Goal: Task Accomplishment & Management: Manage account settings

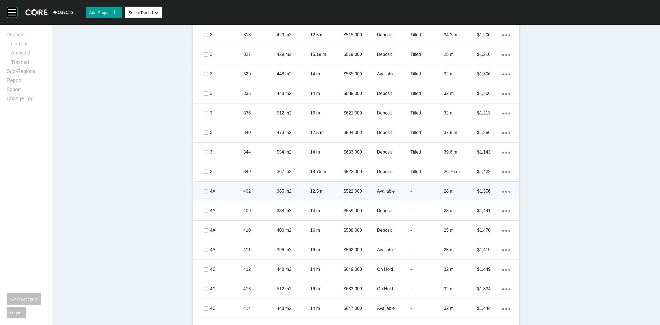
scroll to position [584, 0]
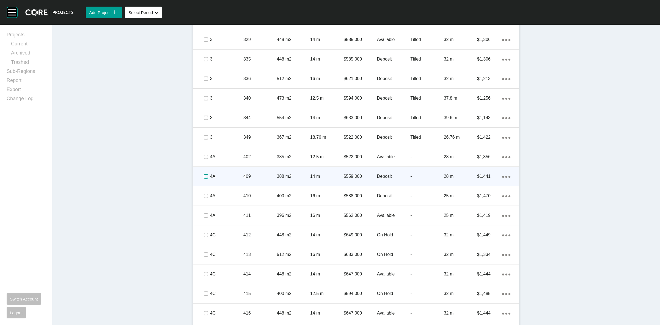
drag, startPoint x: 203, startPoint y: 175, endPoint x: 216, endPoint y: 173, distance: 13.2
click at [204, 175] on label at bounding box center [206, 176] width 4 height 4
click at [222, 174] on p "4A" at bounding box center [226, 176] width 33 height 6
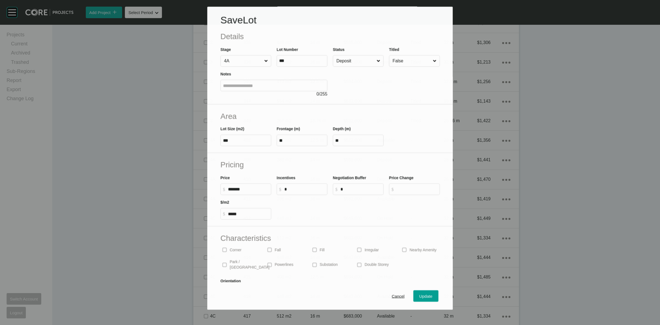
scroll to position [567, 0]
click at [354, 60] on input "Deposit" at bounding box center [355, 61] width 40 height 11
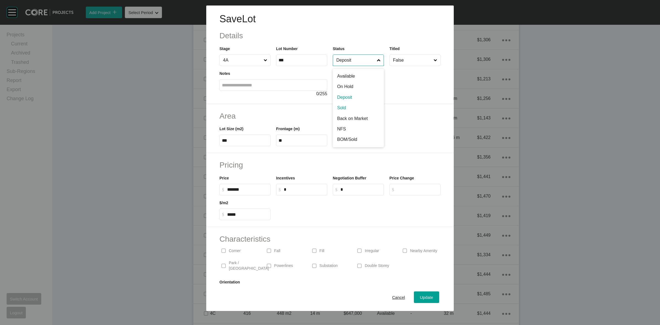
drag, startPoint x: 343, startPoint y: 104, endPoint x: 345, endPoint y: 119, distance: 15.6
click at [419, 294] on div "Update" at bounding box center [426, 296] width 16 height 7
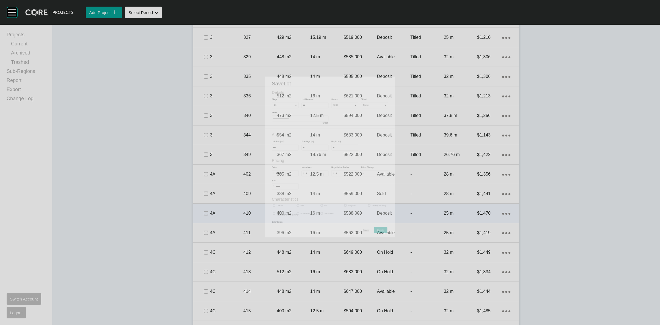
scroll to position [584, 0]
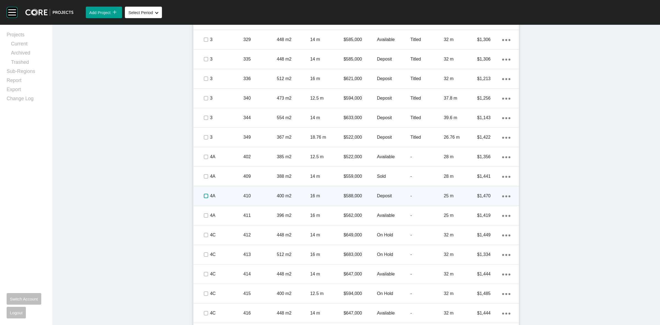
click at [204, 194] on label at bounding box center [206, 196] width 4 height 4
click at [231, 194] on p "4A" at bounding box center [226, 196] width 33 height 6
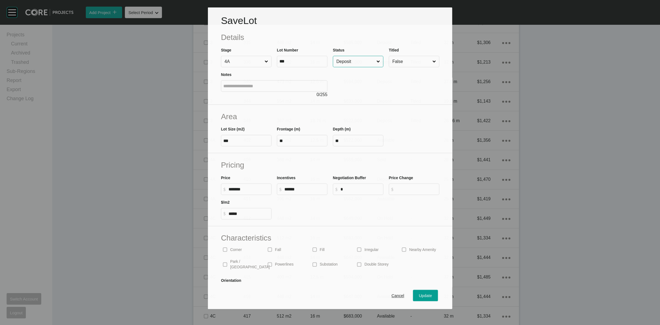
click at [349, 60] on input "Deposit" at bounding box center [355, 61] width 40 height 11
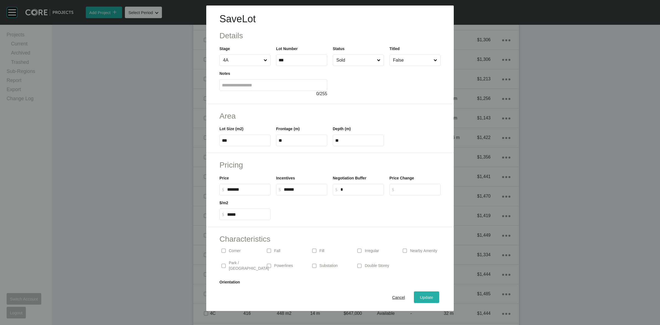
click at [425, 295] on span "Update" at bounding box center [426, 297] width 13 height 5
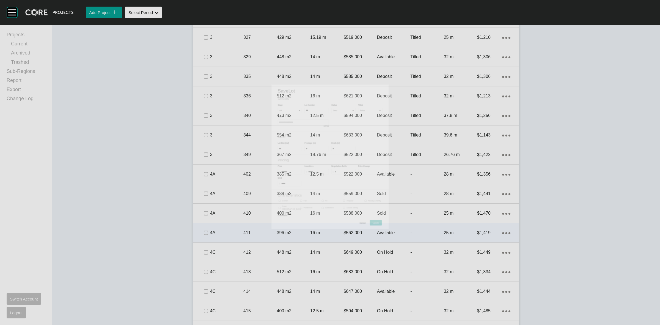
scroll to position [584, 0]
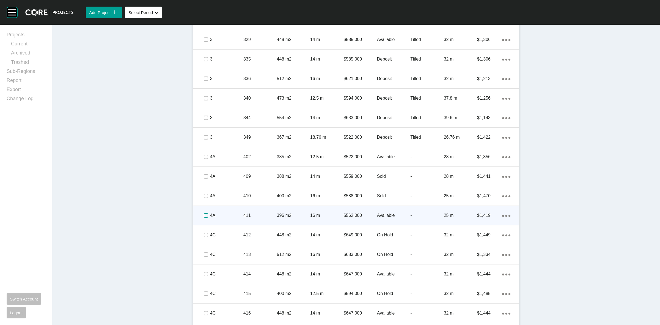
click at [204, 213] on label at bounding box center [206, 215] width 4 height 4
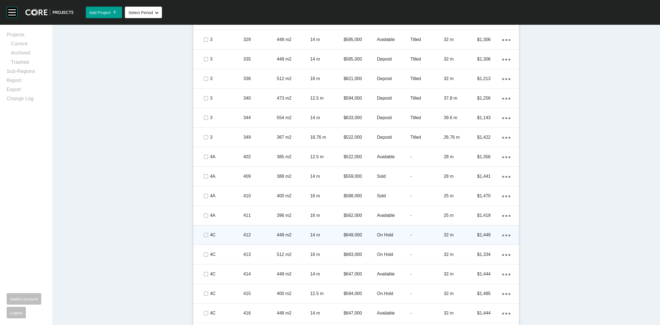
click at [201, 233] on span at bounding box center [205, 235] width 8 height 8
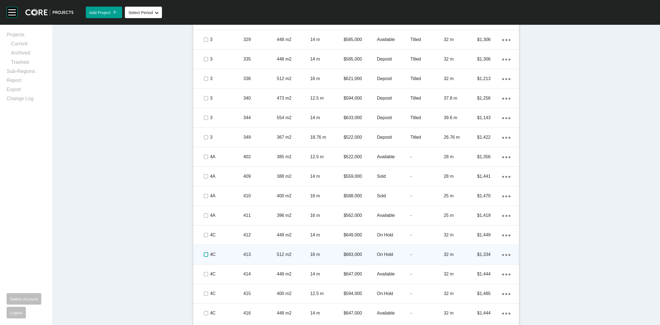
click at [204, 255] on label at bounding box center [206, 254] width 4 height 4
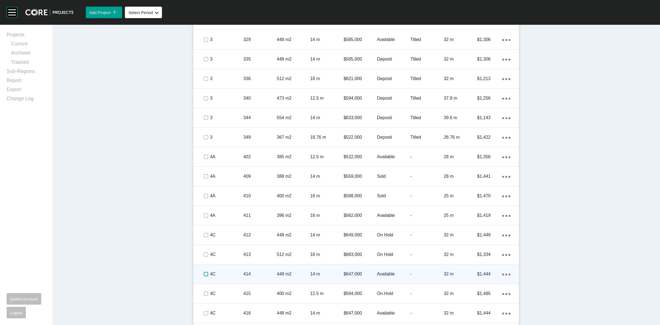
click at [204, 275] on label at bounding box center [206, 274] width 4 height 4
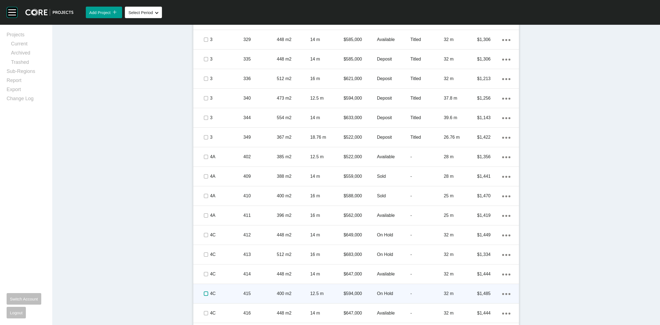
click at [204, 295] on label at bounding box center [206, 293] width 4 height 4
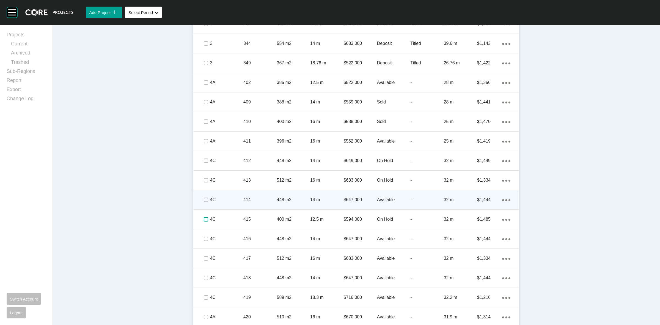
scroll to position [687, 0]
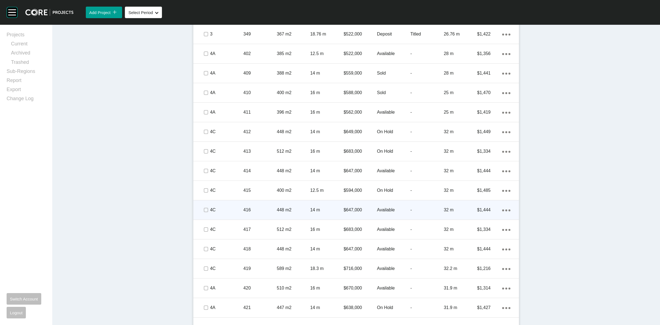
click at [204, 206] on span at bounding box center [205, 210] width 8 height 8
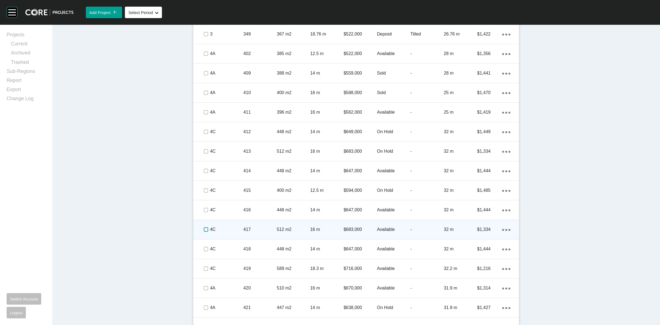
click at [204, 230] on label at bounding box center [206, 229] width 4 height 4
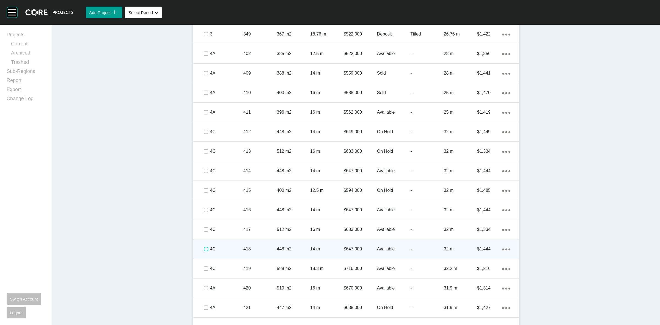
click at [204, 249] on label at bounding box center [206, 249] width 4 height 4
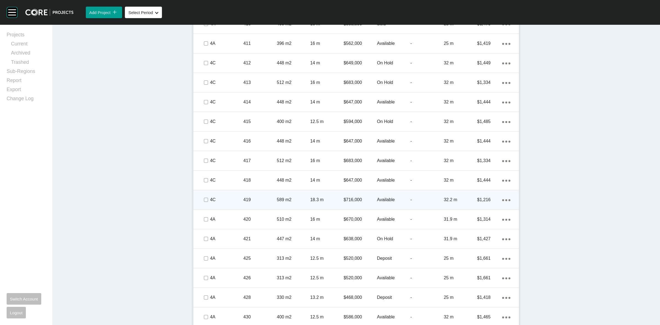
click at [204, 203] on span at bounding box center [205, 199] width 8 height 8
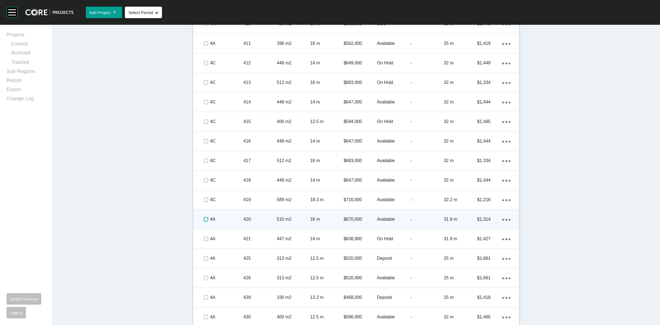
click at [205, 218] on label at bounding box center [206, 219] width 4 height 4
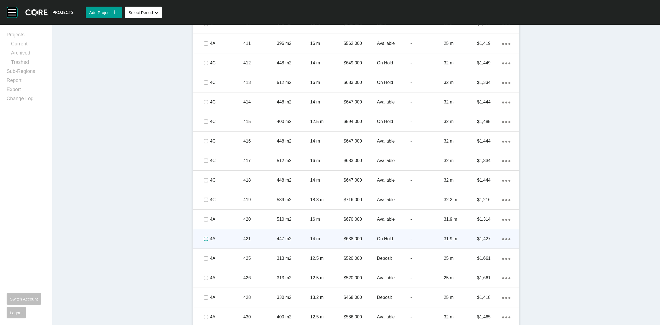
click at [204, 237] on label at bounding box center [206, 238] width 4 height 4
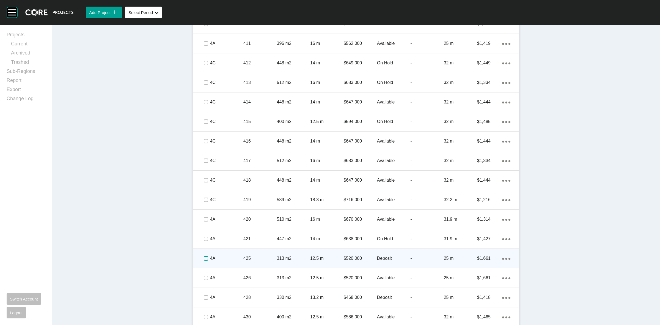
drag, startPoint x: 203, startPoint y: 257, endPoint x: 218, endPoint y: 251, distance: 16.5
click at [204, 257] on label at bounding box center [206, 258] width 4 height 4
click at [219, 251] on div "4A" at bounding box center [226, 258] width 33 height 17
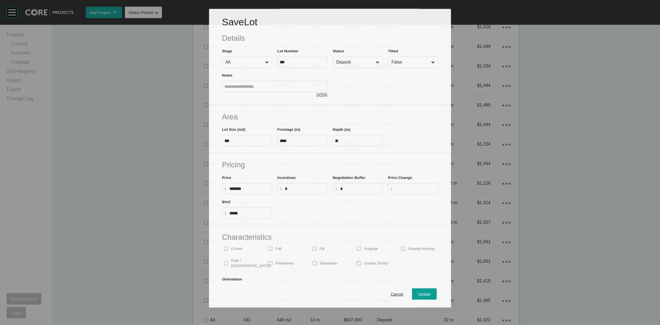
scroll to position [739, 0]
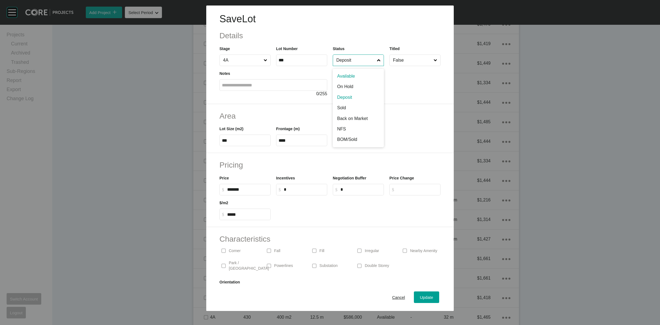
click at [351, 63] on input "Deposit" at bounding box center [355, 60] width 41 height 11
click at [421, 296] on span "Update" at bounding box center [426, 297] width 13 height 5
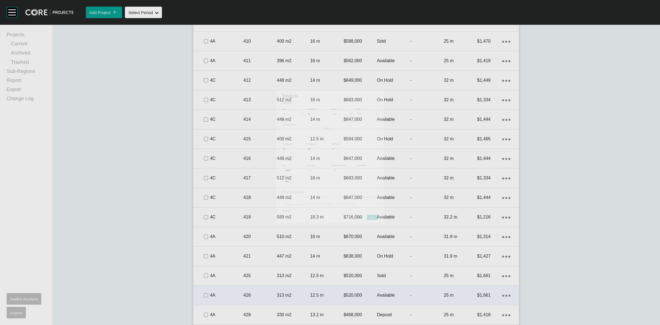
scroll to position [756, 0]
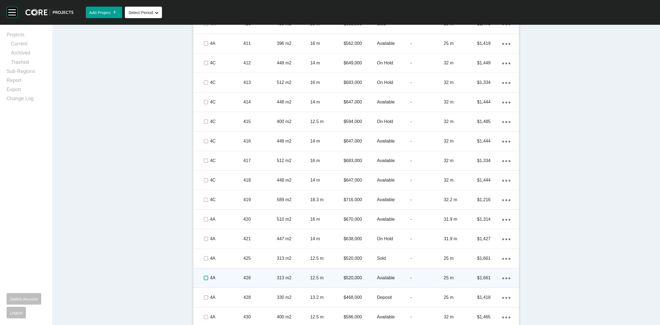
click at [204, 277] on label at bounding box center [206, 277] width 4 height 4
click at [224, 277] on p "4A" at bounding box center [226, 278] width 33 height 6
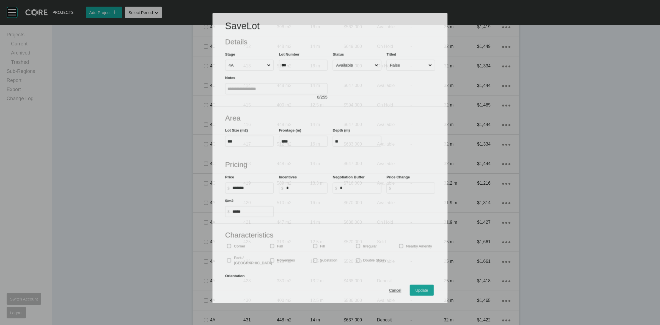
scroll to position [739, 0]
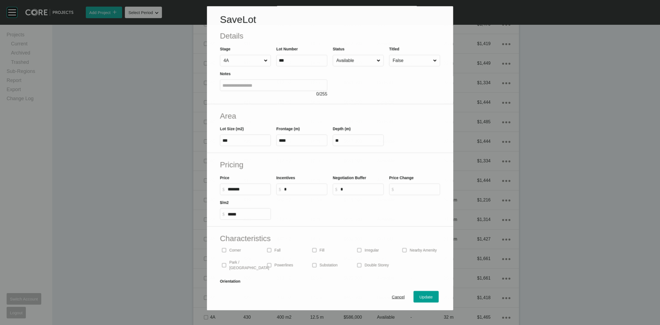
click at [366, 63] on input "Available" at bounding box center [355, 60] width 40 height 11
click at [420, 295] on span "Update" at bounding box center [426, 297] width 13 height 5
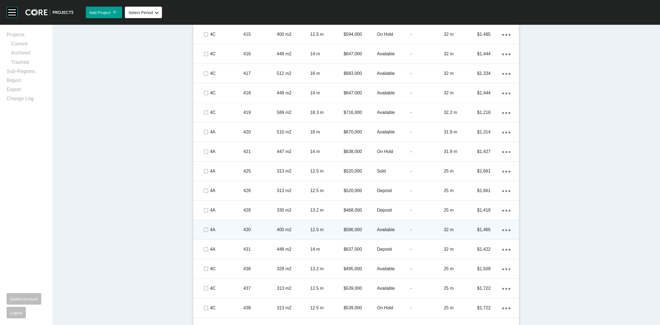
scroll to position [859, 0]
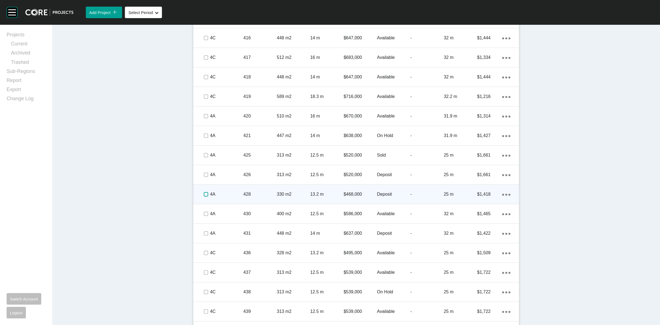
click at [204, 194] on label at bounding box center [206, 194] width 4 height 4
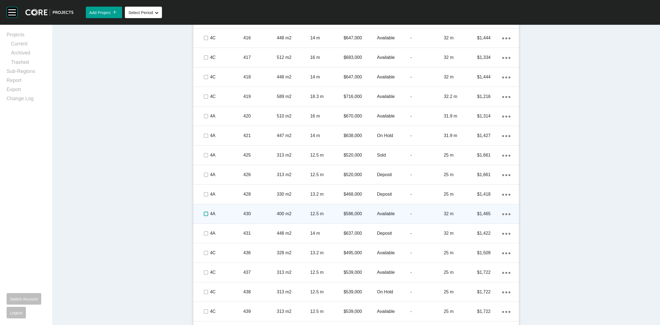
click at [204, 212] on label at bounding box center [206, 213] width 4 height 4
click at [226, 211] on p "4A" at bounding box center [226, 214] width 33 height 6
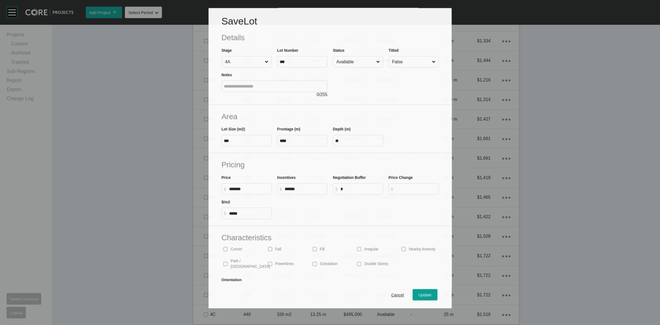
scroll to position [842, 0]
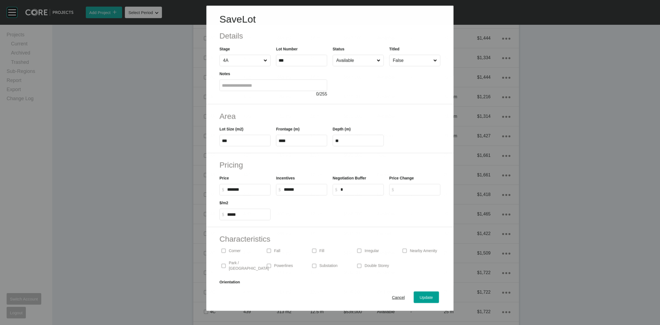
click at [357, 59] on input "Available" at bounding box center [355, 60] width 40 height 11
click at [420, 297] on span "Update" at bounding box center [426, 297] width 13 height 5
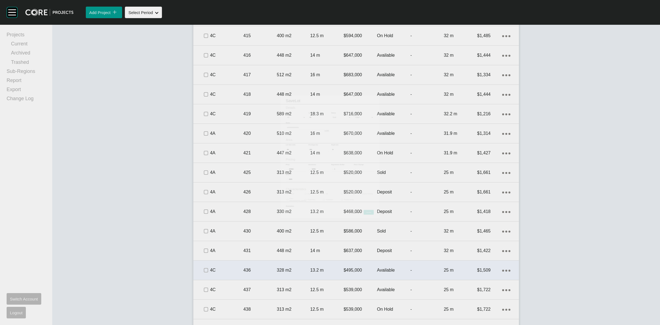
scroll to position [859, 0]
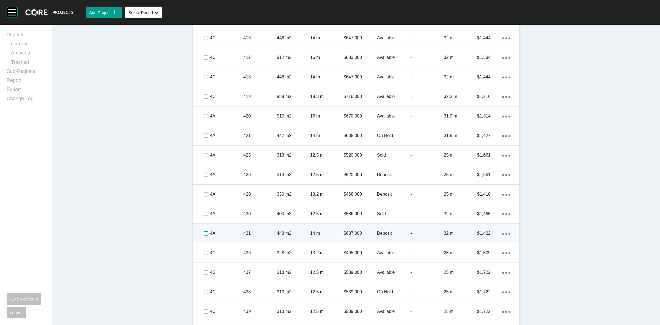
click at [204, 231] on label at bounding box center [206, 233] width 4 height 4
click at [222, 229] on div "4A" at bounding box center [226, 233] width 33 height 17
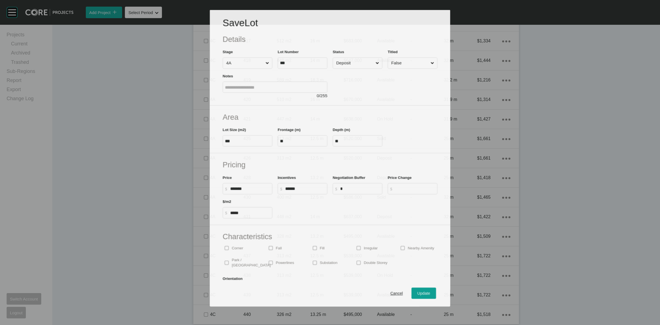
scroll to position [842, 0]
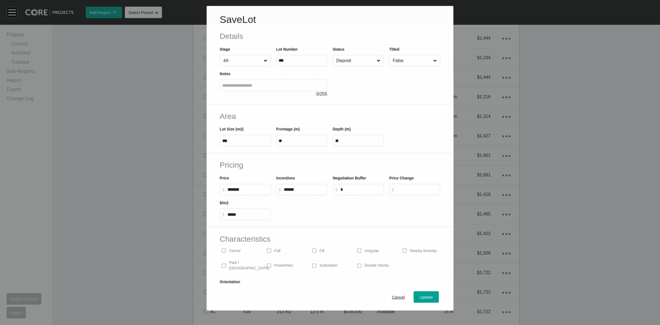
click at [359, 59] on input "Deposit" at bounding box center [355, 60] width 40 height 11
click at [424, 295] on span "Update" at bounding box center [426, 297] width 13 height 5
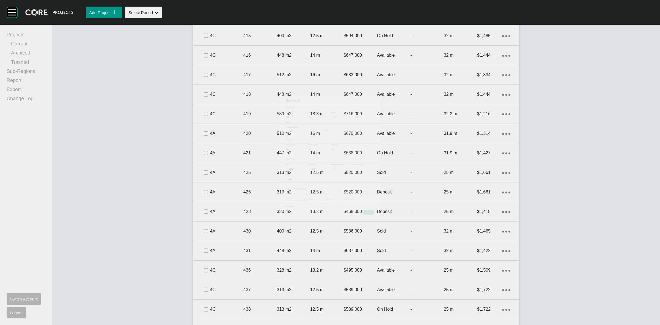
scroll to position [859, 0]
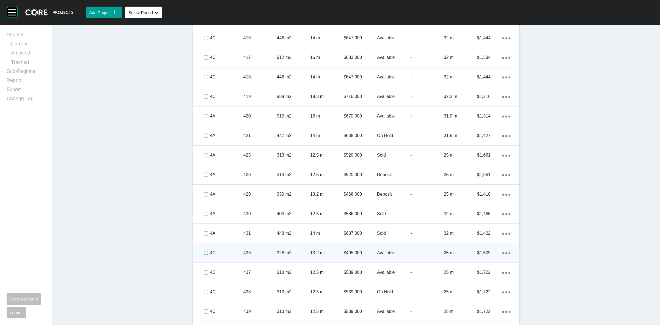
click at [204, 251] on label at bounding box center [206, 252] width 4 height 4
drag, startPoint x: 217, startPoint y: 256, endPoint x: 220, endPoint y: 253, distance: 3.5
click at [220, 253] on div "4C" at bounding box center [226, 252] width 33 height 17
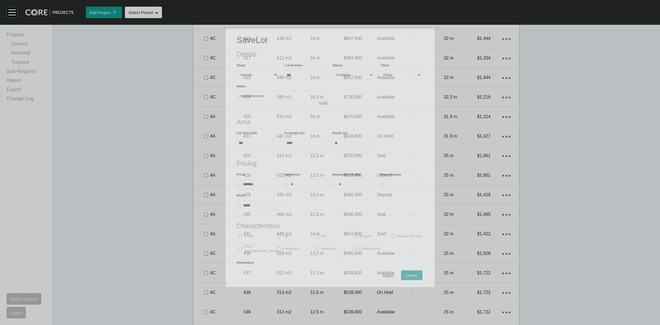
scroll to position [842, 0]
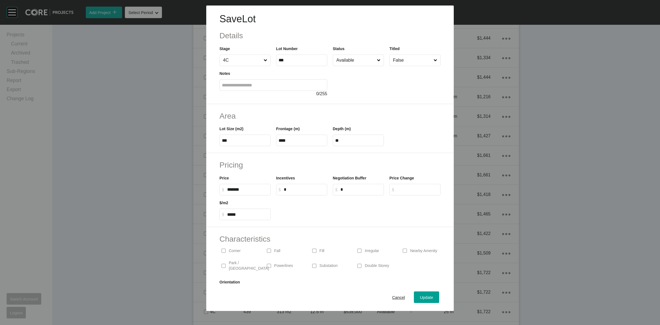
click at [346, 58] on input "Available" at bounding box center [355, 60] width 41 height 11
click at [421, 297] on span "Update" at bounding box center [426, 297] width 13 height 5
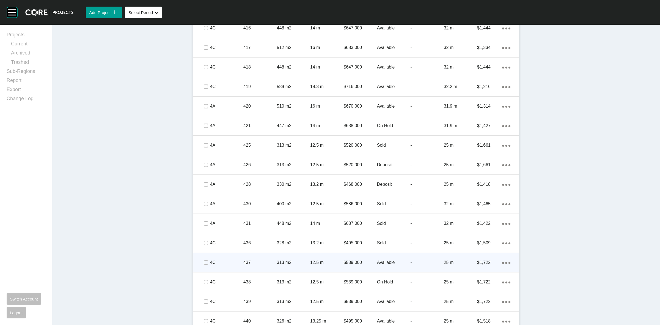
scroll to position [877, 0]
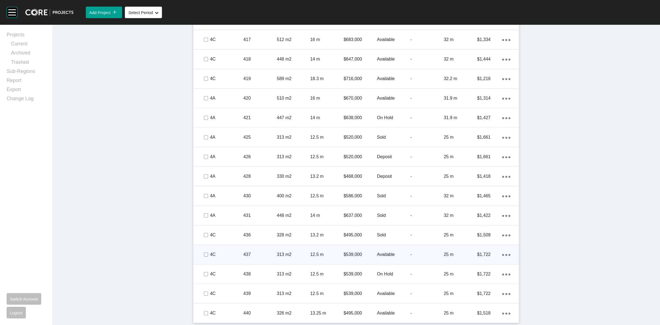
click at [206, 252] on span at bounding box center [205, 254] width 8 height 8
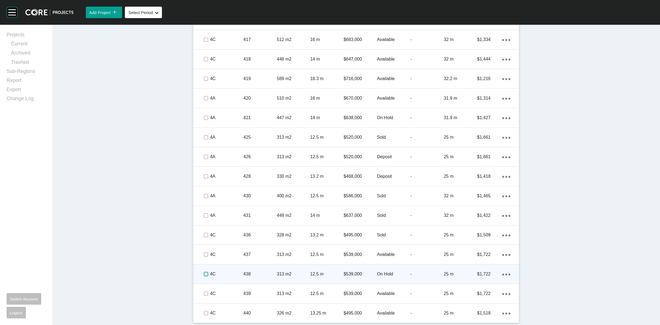
click at [204, 274] on label at bounding box center [206, 274] width 4 height 4
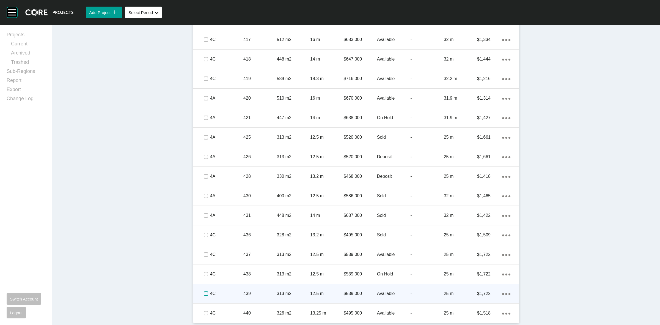
click at [204, 293] on label at bounding box center [206, 293] width 4 height 4
click at [217, 290] on p "4C" at bounding box center [226, 293] width 33 height 6
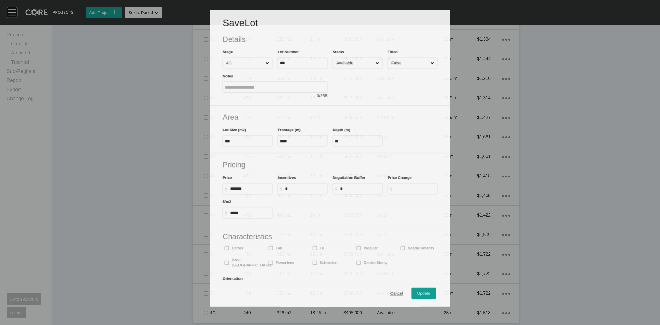
scroll to position [860, 0]
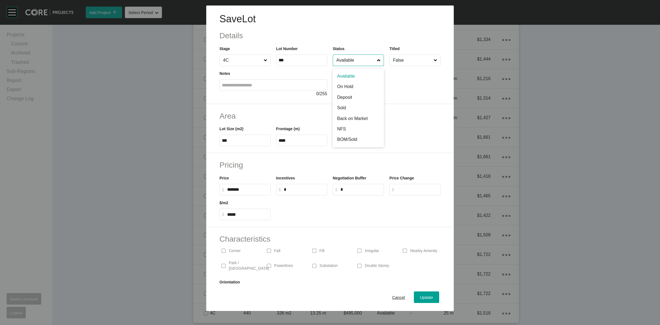
click at [342, 62] on input "Available" at bounding box center [355, 60] width 41 height 11
click at [421, 296] on span "Update" at bounding box center [426, 297] width 13 height 5
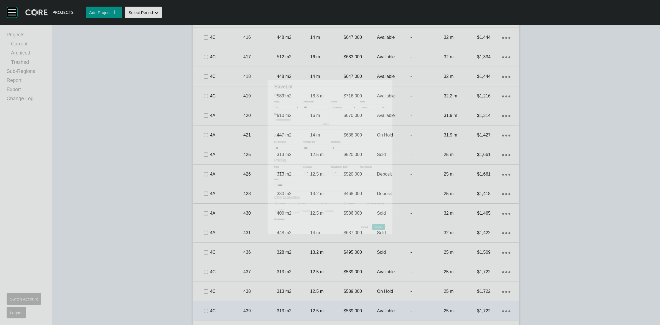
scroll to position [877, 0]
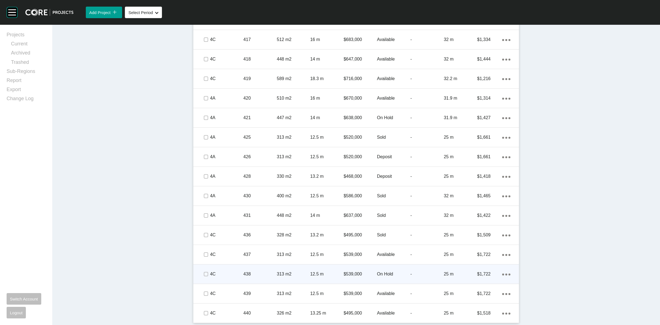
click at [228, 272] on p "4C" at bounding box center [226, 274] width 33 height 6
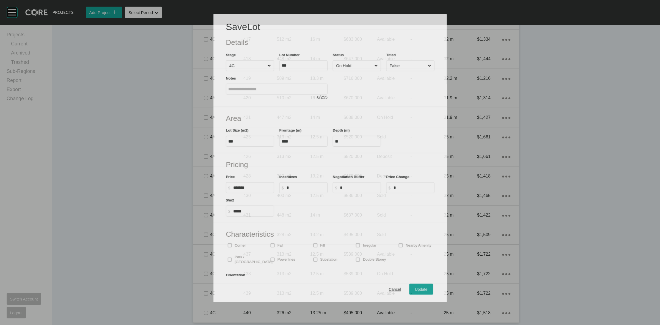
scroll to position [860, 0]
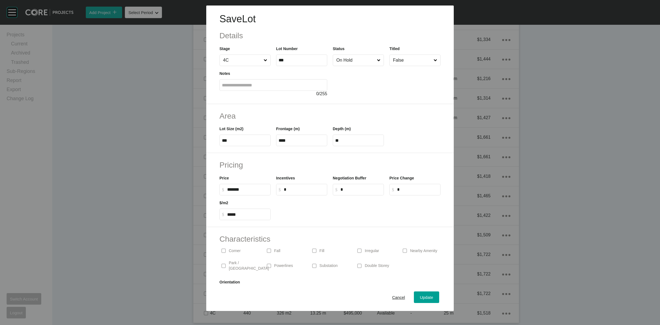
click at [348, 61] on input "On Hold" at bounding box center [355, 60] width 41 height 11
click at [420, 297] on span "Update" at bounding box center [426, 297] width 13 height 5
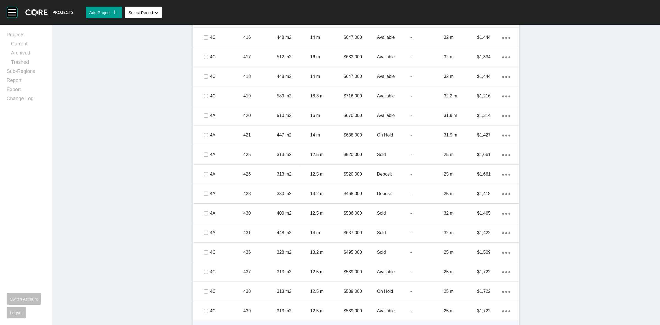
scroll to position [877, 0]
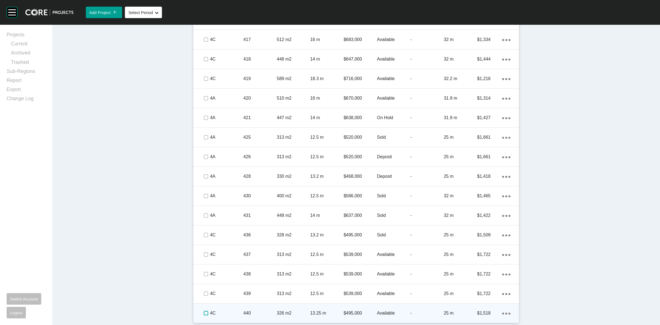
click at [204, 311] on label at bounding box center [206, 313] width 4 height 4
drag, startPoint x: 223, startPoint y: 306, endPoint x: 244, endPoint y: 273, distance: 39.0
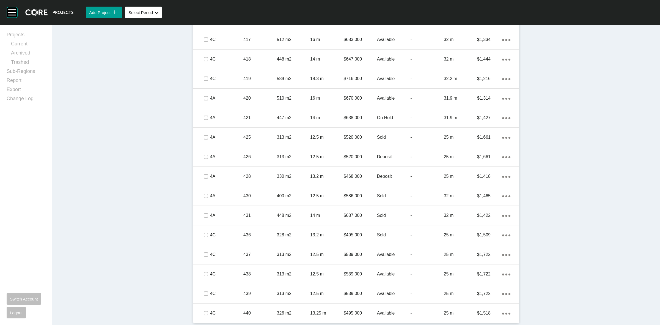
click at [223, 305] on div "4C" at bounding box center [226, 312] width 33 height 17
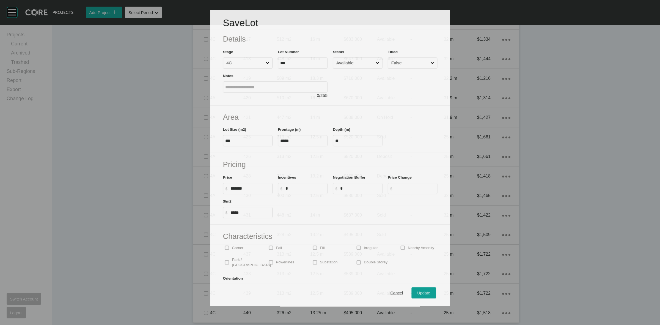
scroll to position [860, 0]
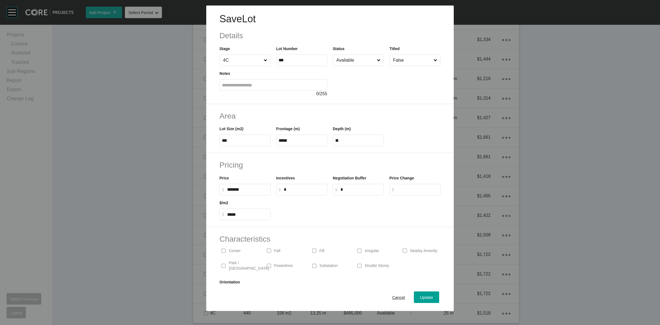
click at [345, 60] on input "Available" at bounding box center [355, 60] width 41 height 11
click at [420, 295] on span "Update" at bounding box center [426, 297] width 13 height 5
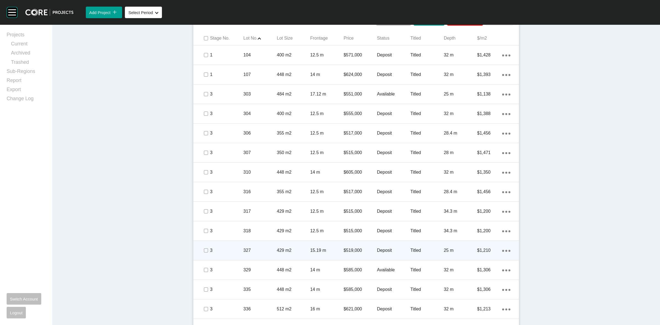
scroll to position [396, 0]
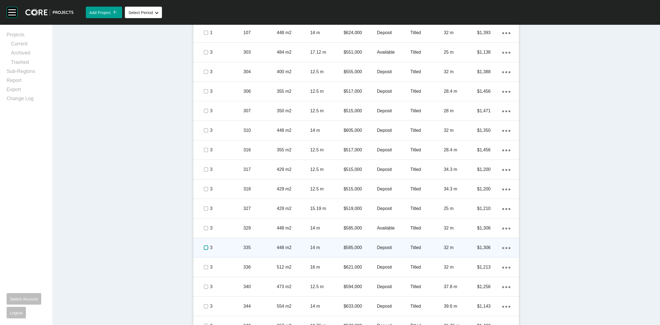
click at [204, 248] on label at bounding box center [206, 247] width 4 height 4
click at [204, 247] on label at bounding box center [206, 247] width 4 height 4
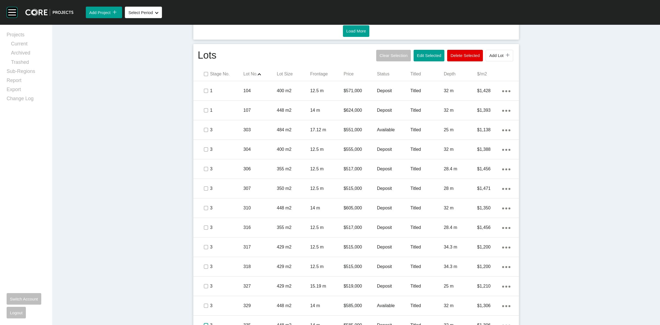
scroll to position [224, 0]
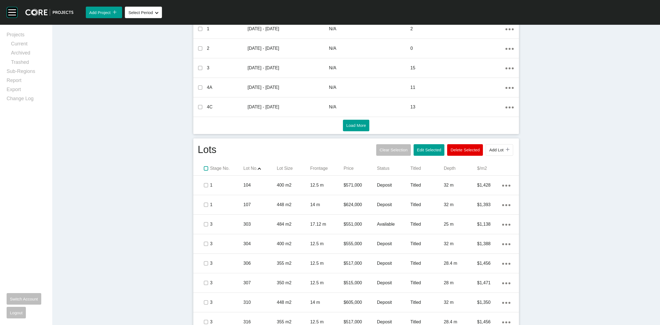
click at [204, 167] on label at bounding box center [206, 168] width 4 height 4
click at [204, 168] on label at bounding box center [206, 168] width 4 height 4
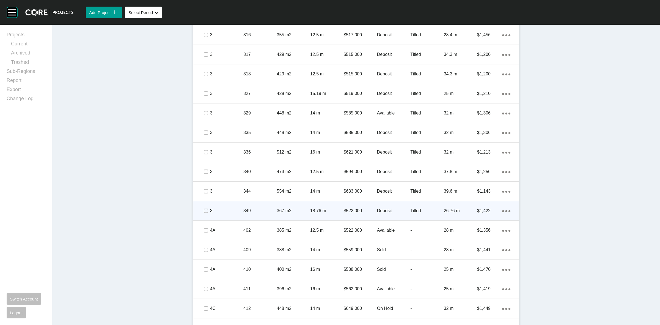
scroll to position [499, 0]
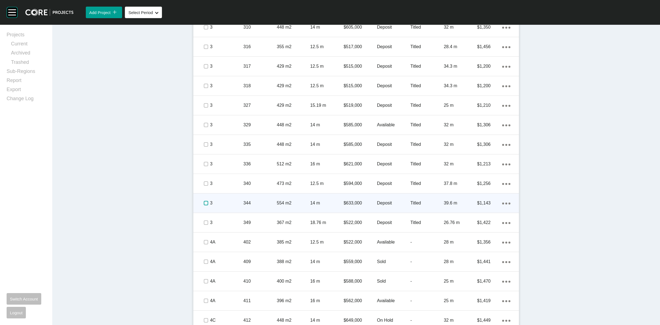
click at [204, 202] on label at bounding box center [206, 203] width 4 height 4
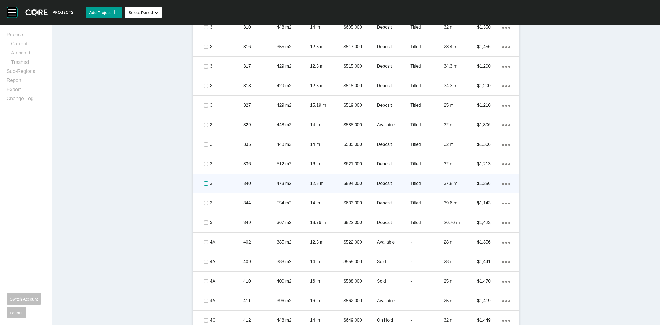
click at [204, 181] on label at bounding box center [206, 183] width 4 height 4
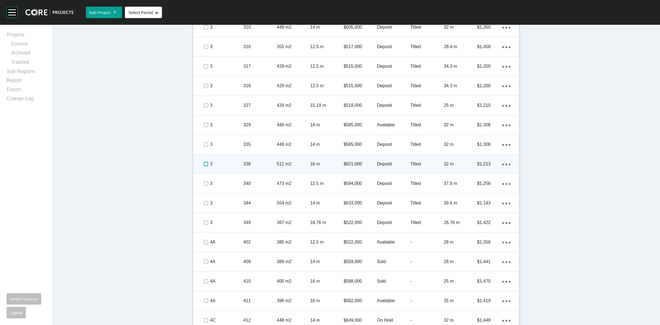
click at [204, 164] on label at bounding box center [206, 164] width 4 height 4
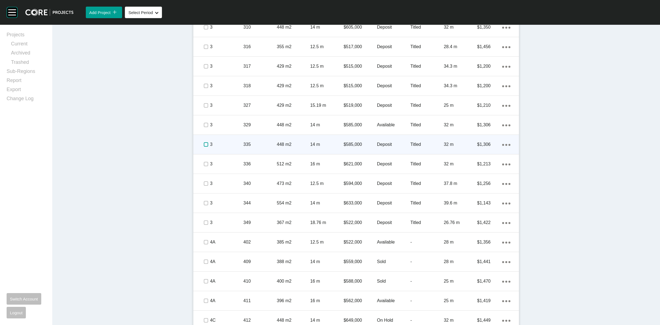
click at [204, 142] on label at bounding box center [206, 144] width 4 height 4
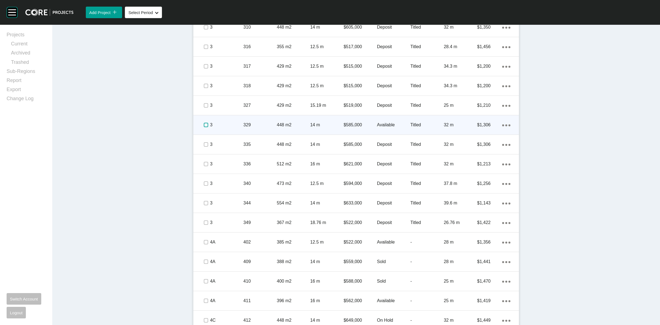
click at [204, 124] on label at bounding box center [206, 125] width 4 height 4
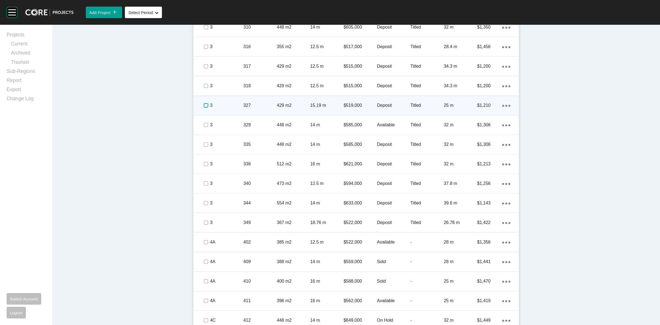
click at [204, 104] on label at bounding box center [206, 105] width 4 height 4
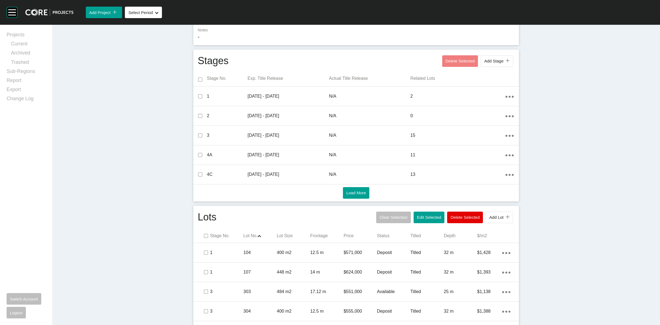
scroll to position [155, 0]
click at [424, 222] on button "Edit Selected" at bounding box center [428, 219] width 31 height 12
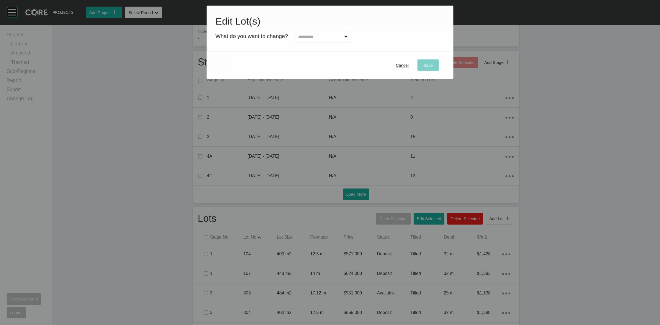
click at [307, 38] on input "text" at bounding box center [320, 36] width 46 height 11
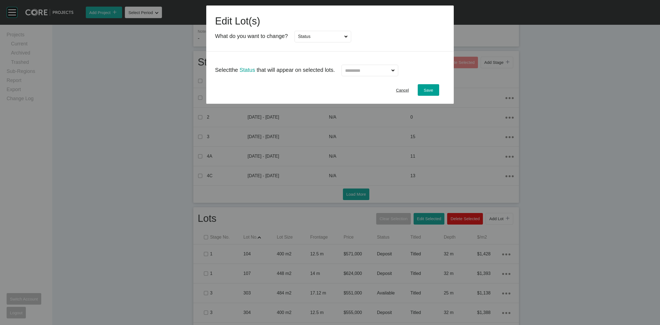
click at [348, 71] on input "text" at bounding box center [367, 70] width 46 height 11
click at [437, 91] on button "Save" at bounding box center [428, 90] width 21 height 12
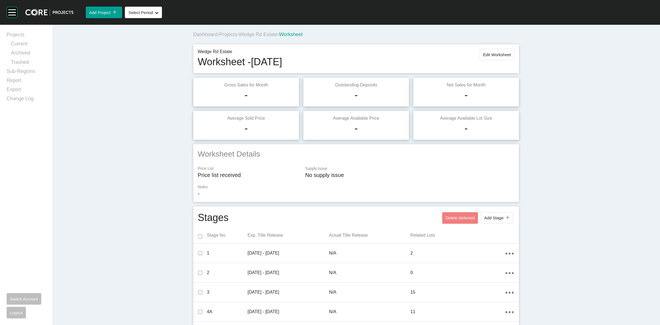
click at [230, 34] on span "Projects" at bounding box center [228, 34] width 18 height 5
